Goal: Task Accomplishment & Management: Complete application form

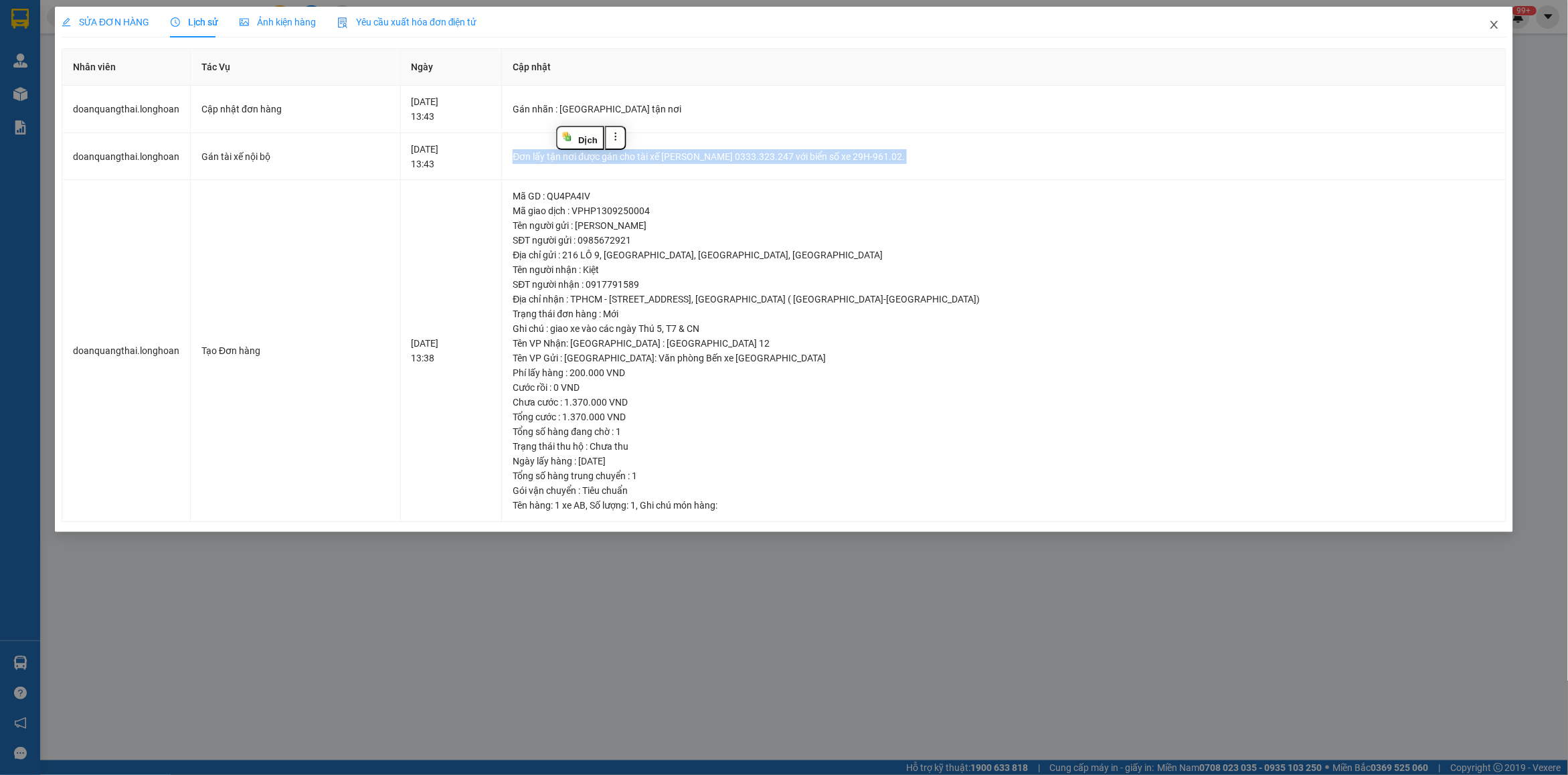
click at [1493, 34] on span "Close" at bounding box center [1494, 25] width 37 height 37
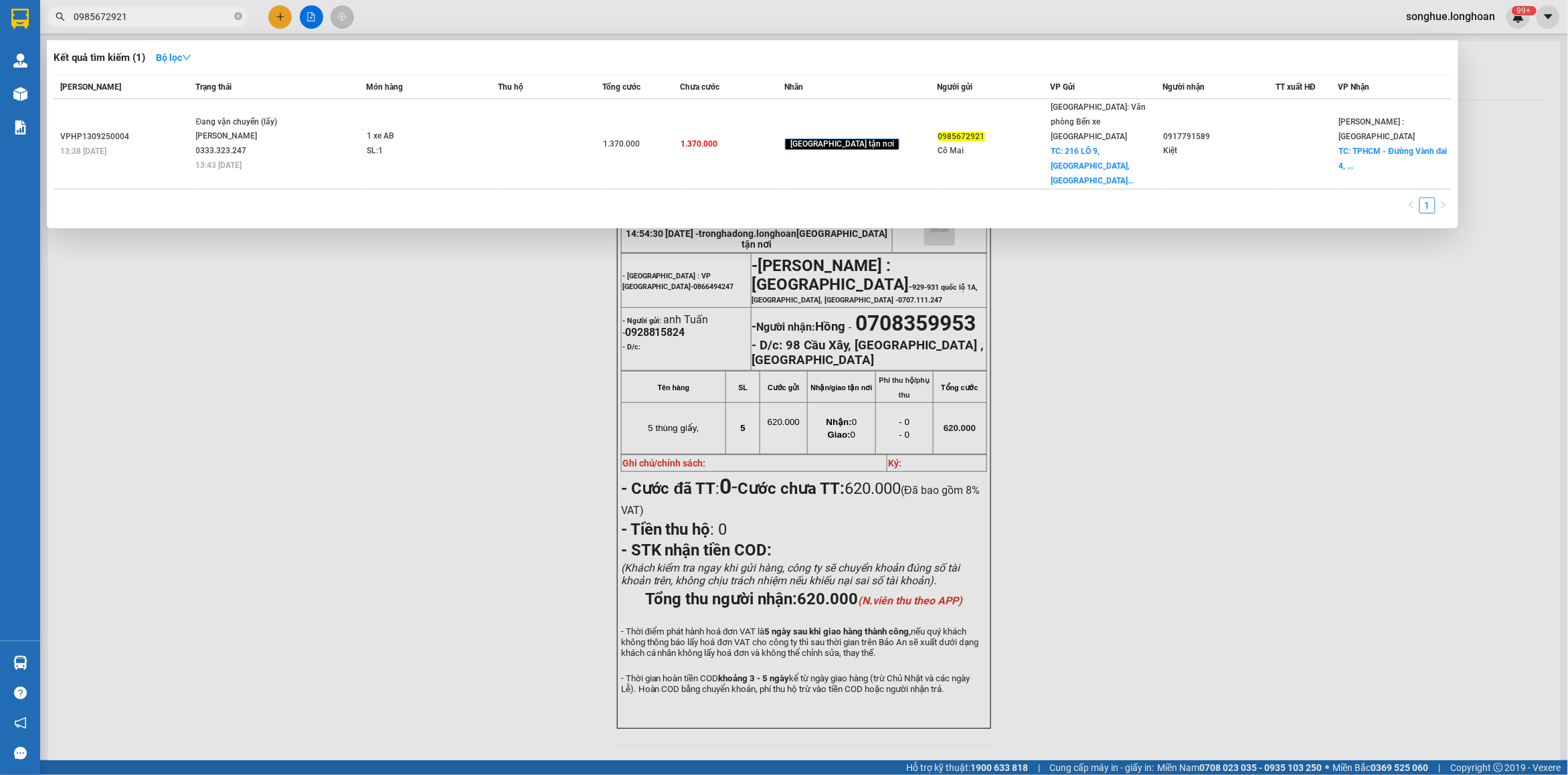
click at [199, 22] on input "0985672921" at bounding box center [153, 16] width 158 height 14
paste input "07161727"
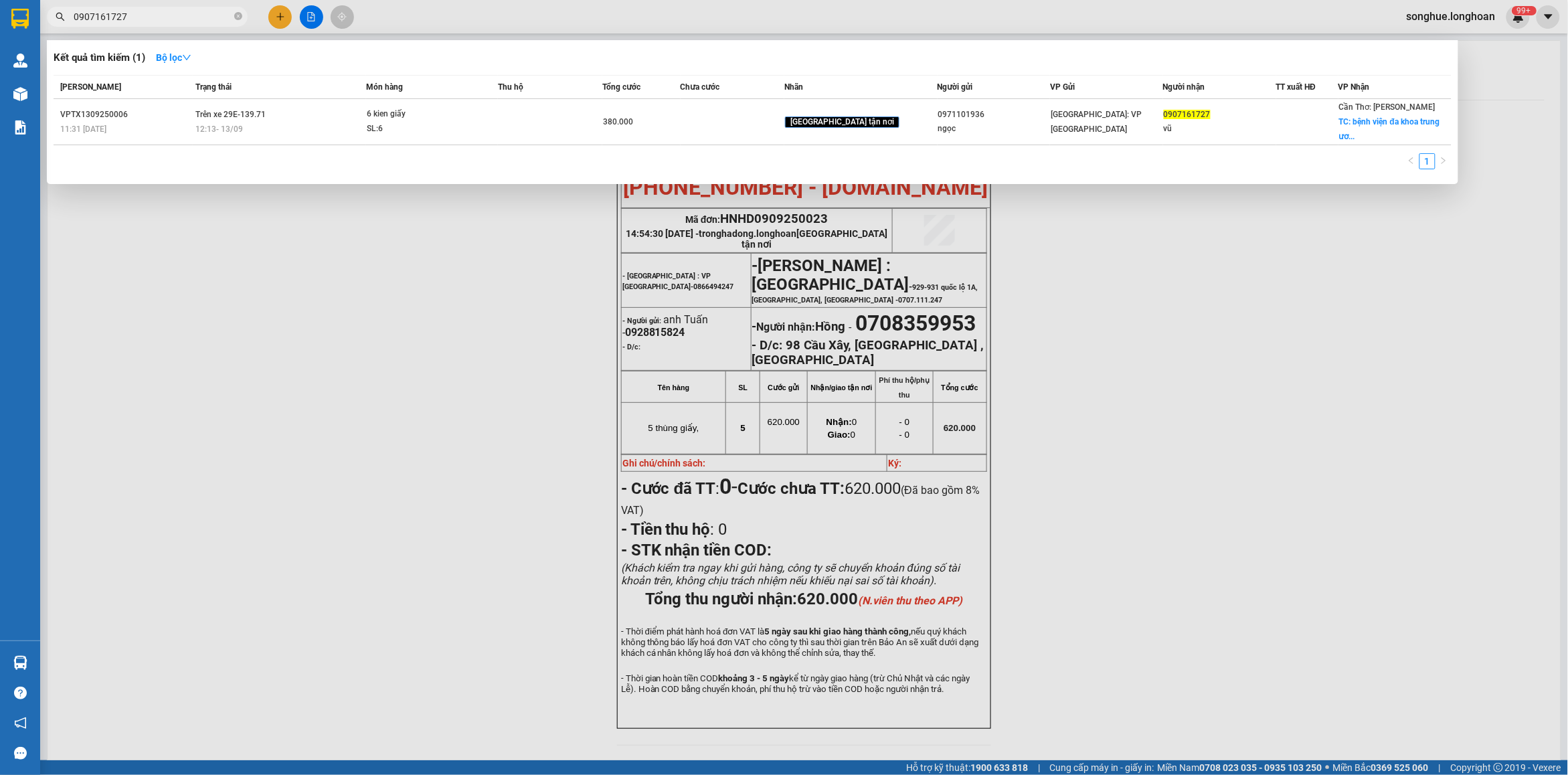
type input "0907161727"
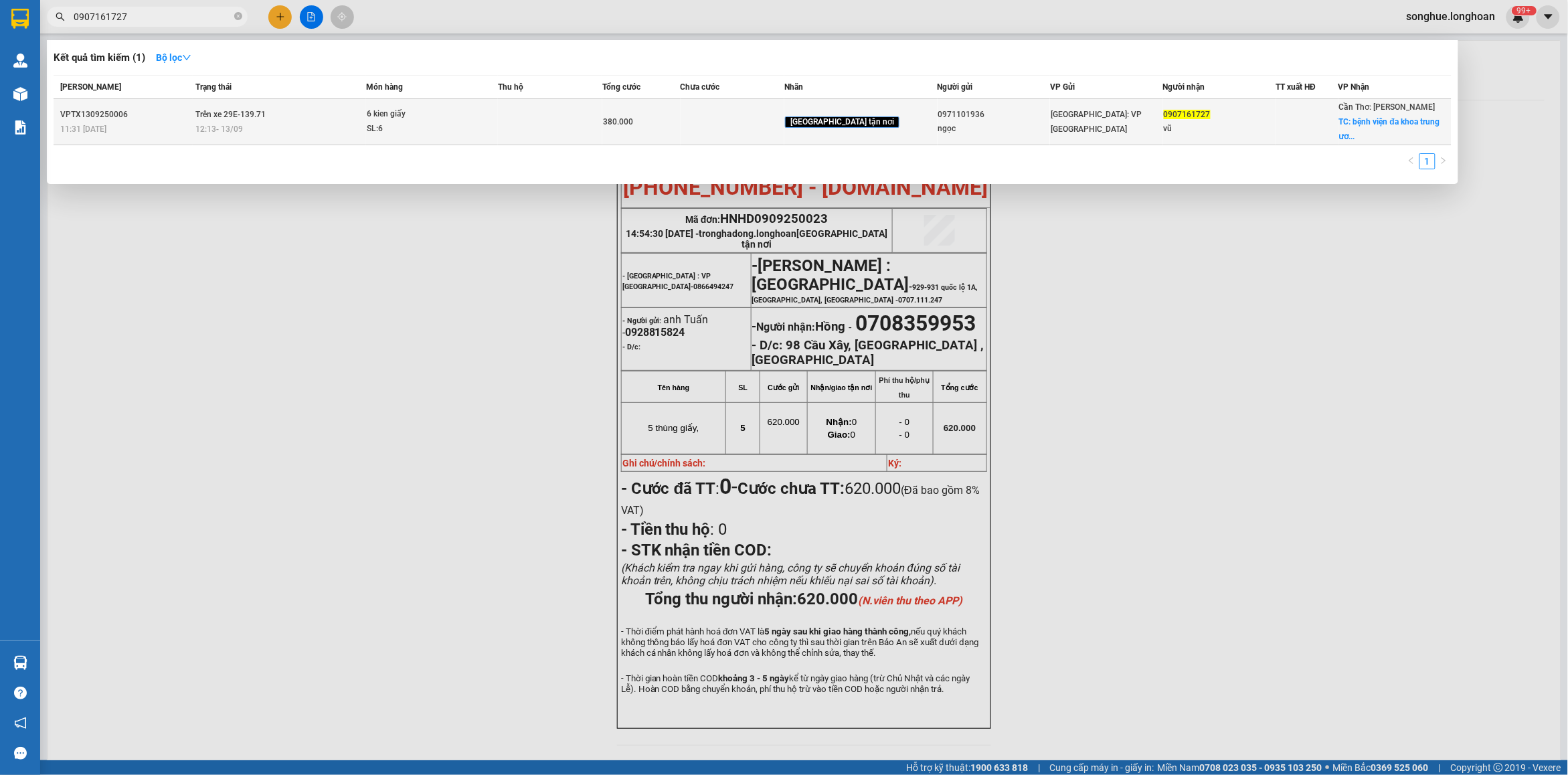
click at [112, 128] on div "11:31 [DATE]" at bounding box center [126, 129] width 132 height 14
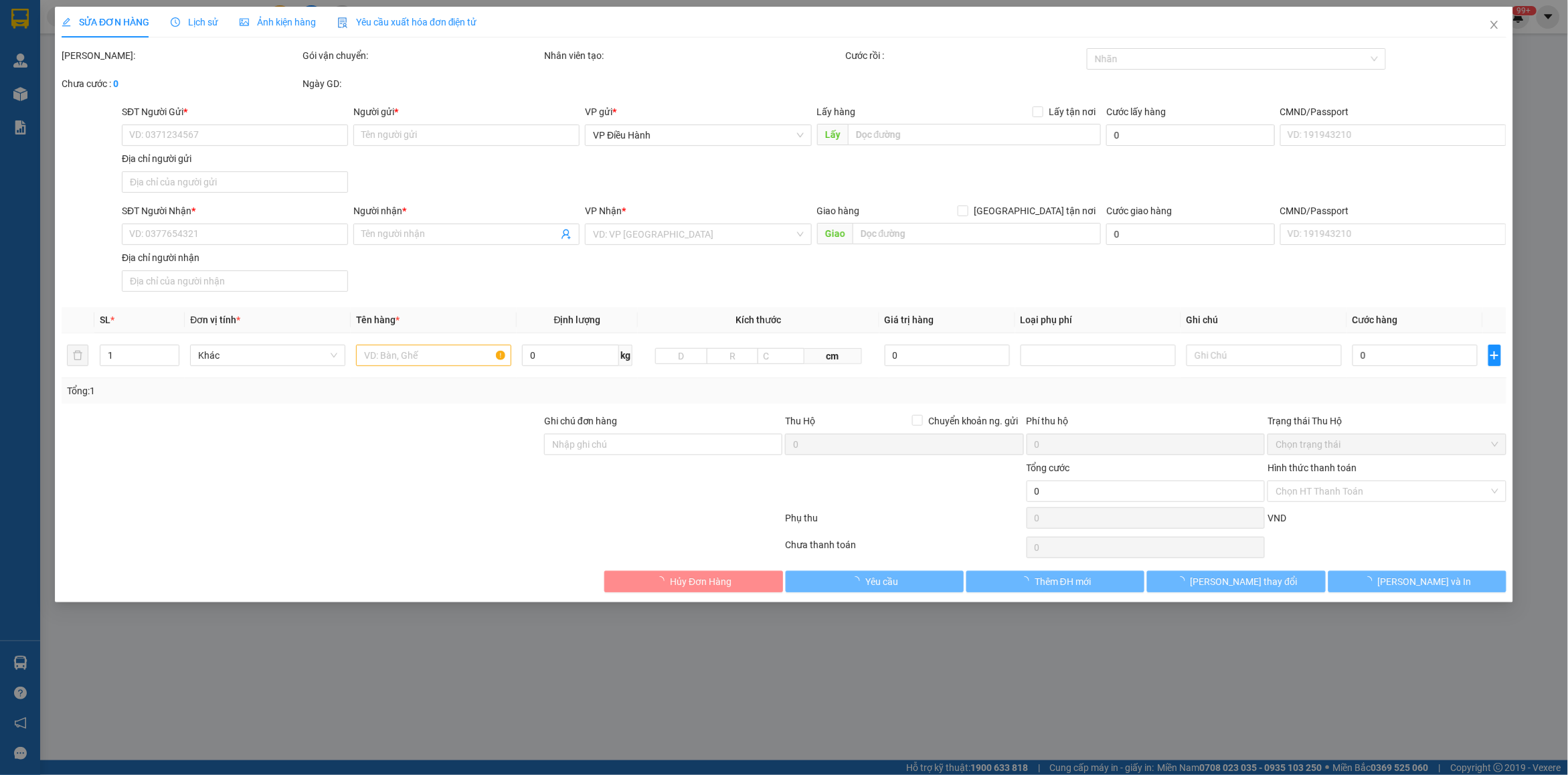
type input "0971101936"
type input "ngọc"
type input "0907161727"
type input "vũ"
checkbox input "true"
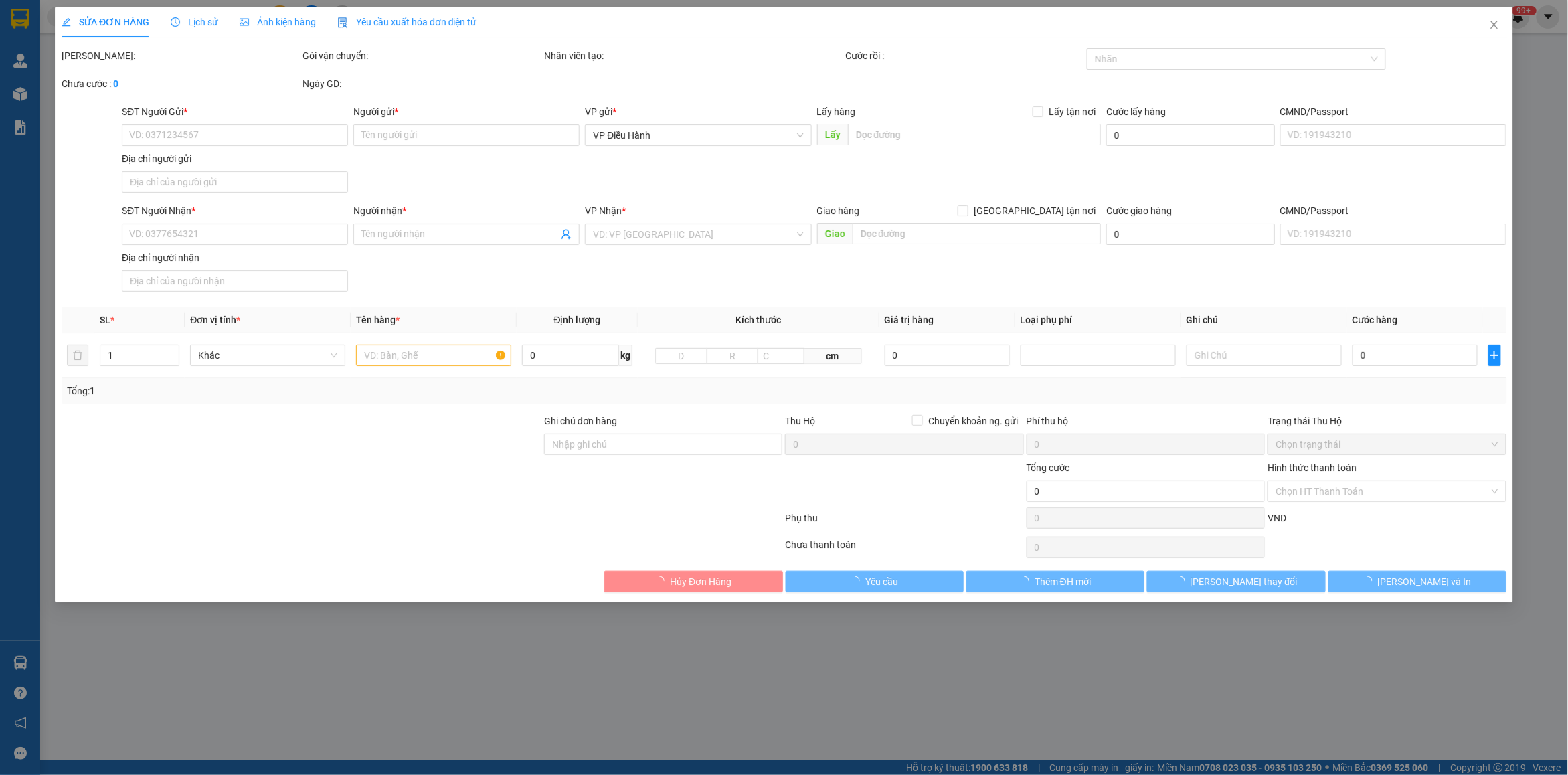
type input "bệnh viện đa khoa trung ương [GEOGRAPHIC_DATA],315 [PERSON_NAME],[PERSON_NAME] …"
type input "380.000"
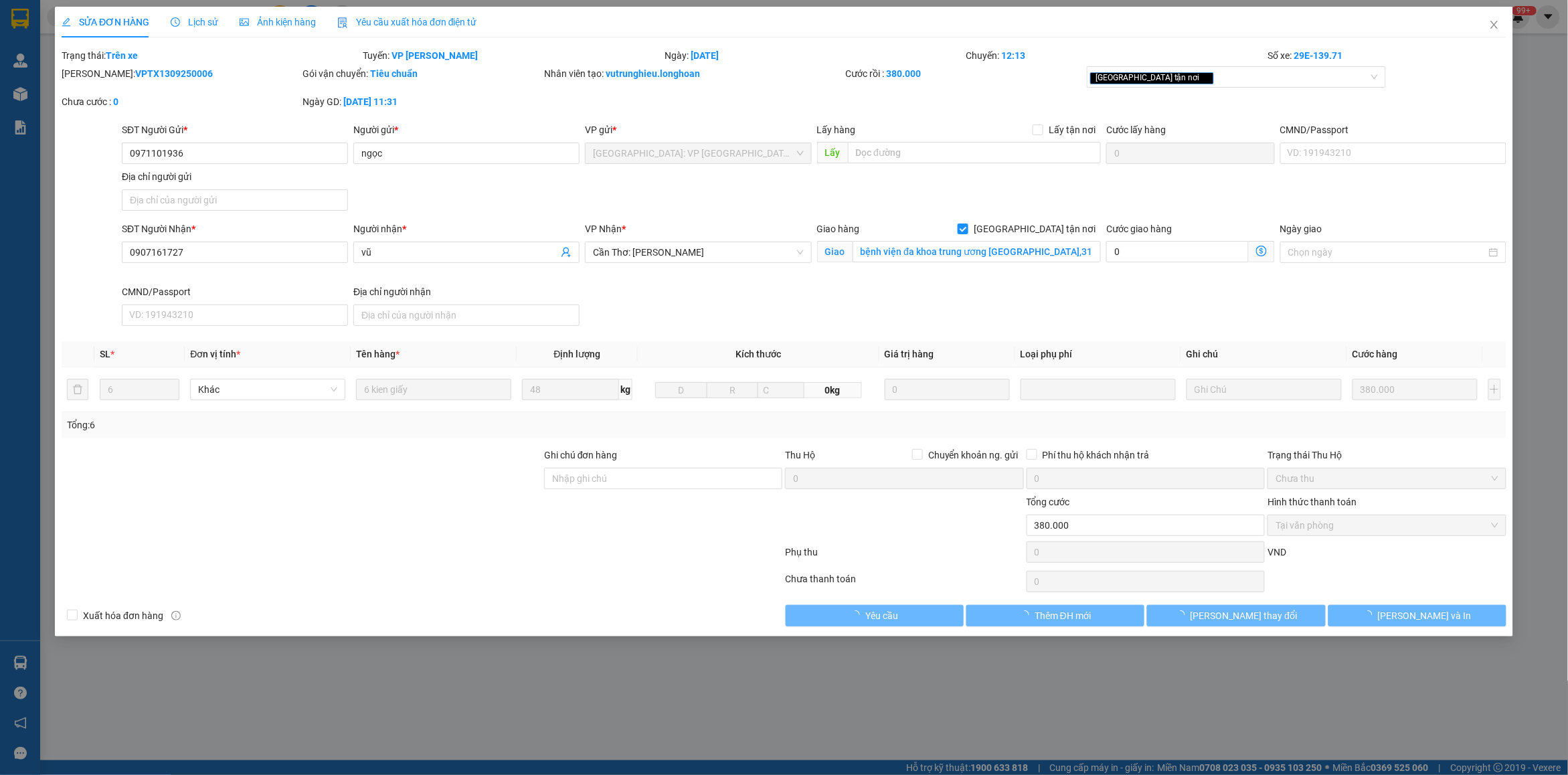
click at [156, 49] on div "[DEMOGRAPHIC_DATA]: Trên xe" at bounding box center [211, 55] width 302 height 14
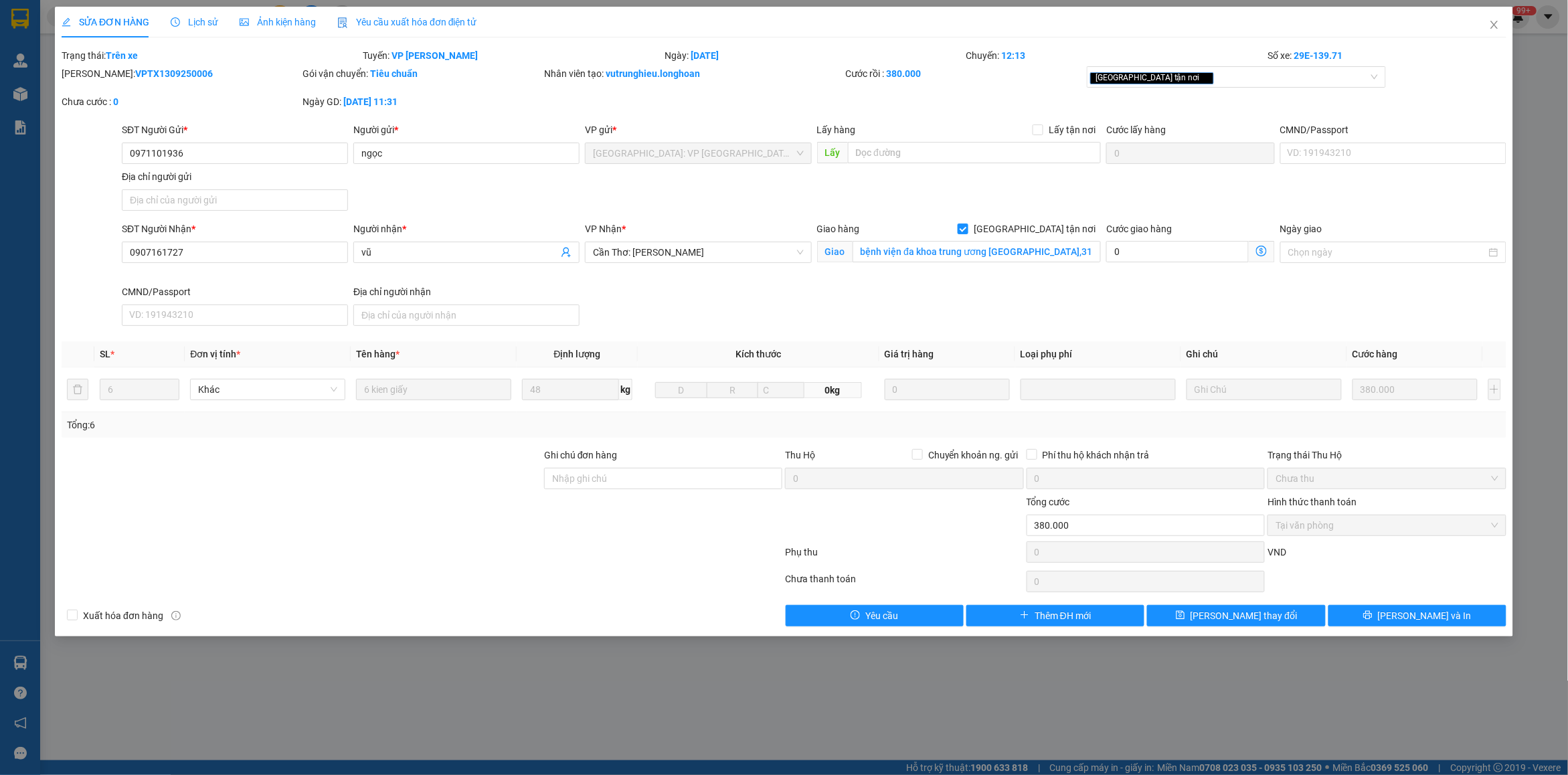
click at [165, 70] on b "VPTX1309250006" at bounding box center [174, 73] width 78 height 11
copy b "VPTX1309250006"
